Goal: Navigation & Orientation: Find specific page/section

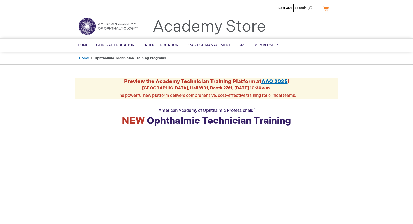
click at [188, 31] on link "Academy Store" at bounding box center [209, 26] width 113 height 19
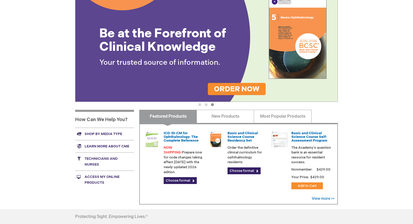
scroll to position [90, 0]
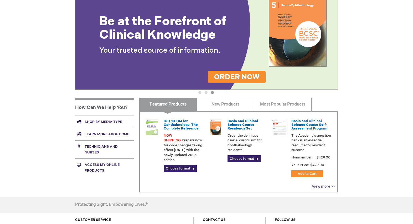
click at [316, 186] on link "View more >>" at bounding box center [323, 186] width 23 height 4
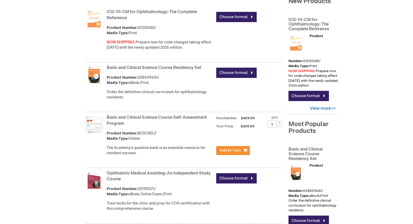
scroll to position [115, 0]
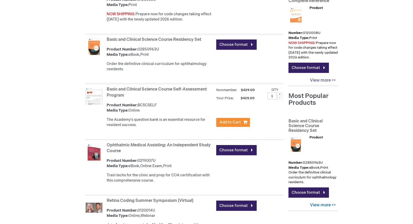
click at [324, 75] on link "View more >>" at bounding box center [313, 80] width 49 height 10
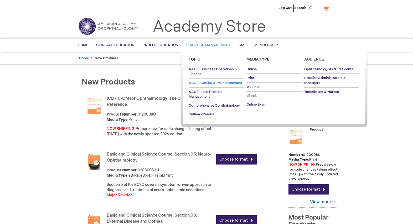
click at [210, 81] on span "AAOE: Coding & Reimbursement" at bounding box center [216, 83] width 54 height 4
